Goal: Find specific page/section: Find specific page/section

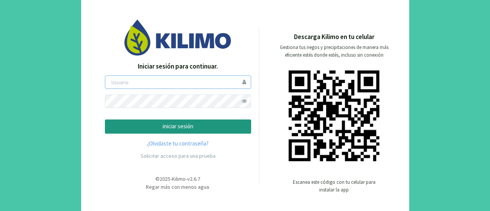
type input "pia"
click at [194, 121] on button "iniciar sesión" at bounding box center [178, 126] width 146 height 14
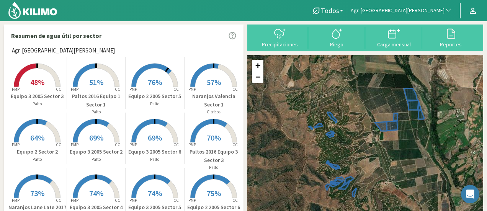
click at [421, 11] on span "Agr. [GEOGRAPHIC_DATA][PERSON_NAME]" at bounding box center [398, 11] width 94 height 8
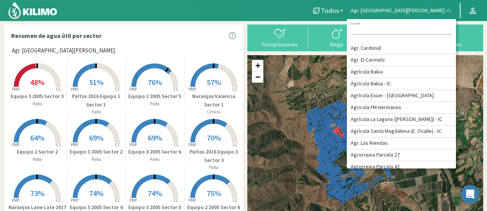
click at [411, 29] on input at bounding box center [401, 31] width 101 height 8
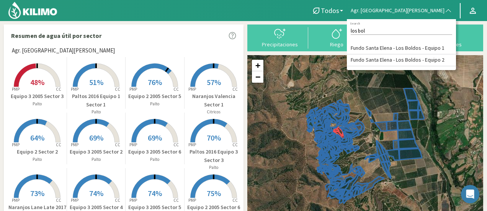
type input "los bol"
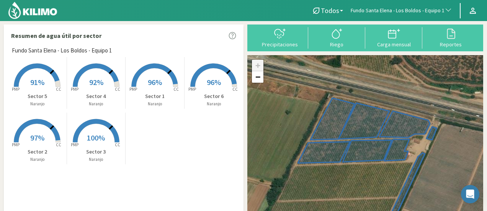
click at [34, 70] on rect at bounding box center [37, 87] width 61 height 61
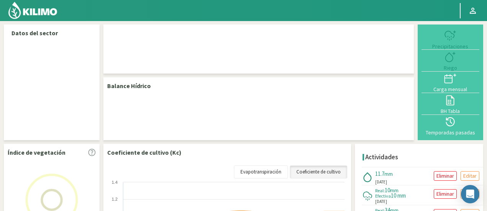
select select "108: Object"
select select "4: Object"
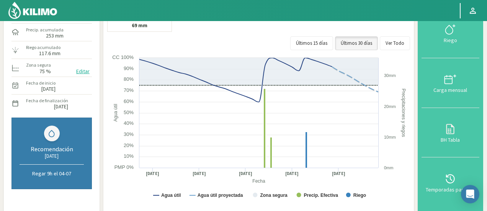
scroll to position [70, 0]
